Goal: Information Seeking & Learning: Learn about a topic

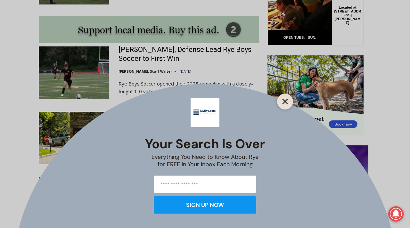
click at [285, 101] on line "Close" at bounding box center [285, 101] width 4 height 4
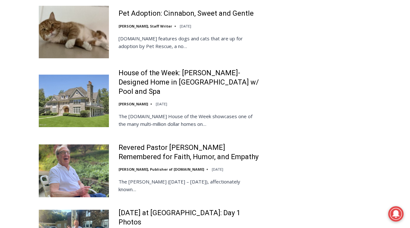
scroll to position [1450, 0]
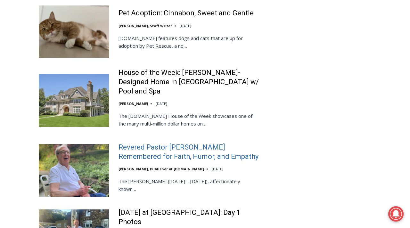
click at [161, 145] on link "Revered Pastor Donald Poole Jr. Remembered for Faith, Humor, and Empathy" at bounding box center [188, 152] width 141 height 18
